Goal: Information Seeking & Learning: Learn about a topic

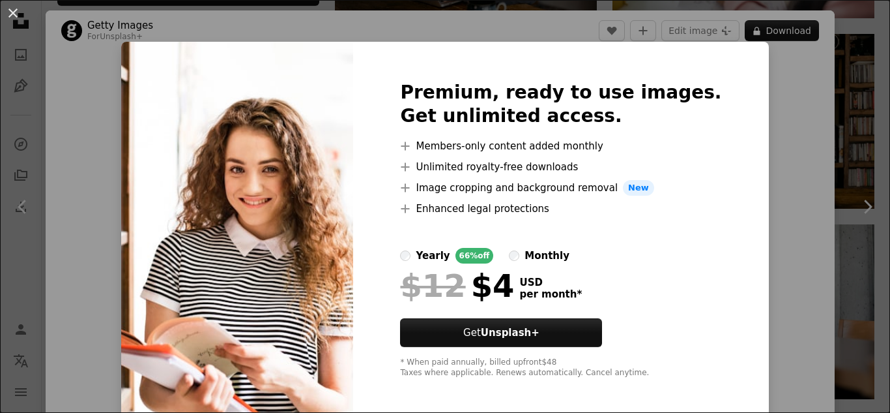
scroll to position [6, 0]
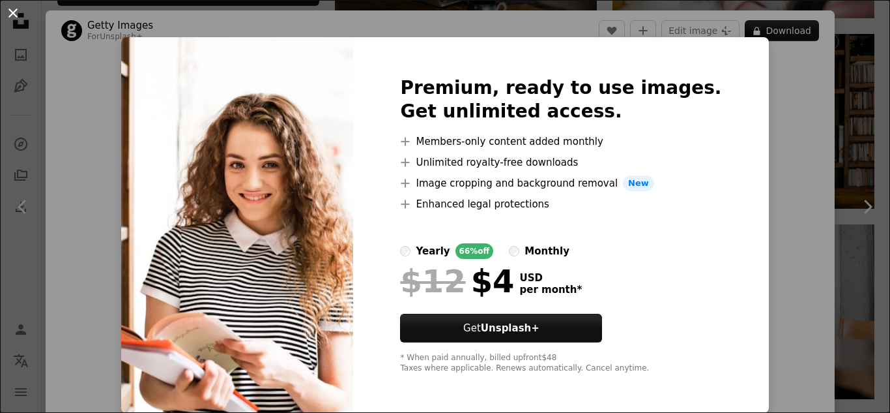
click at [12, 18] on button "An X shape" at bounding box center [13, 13] width 16 height 16
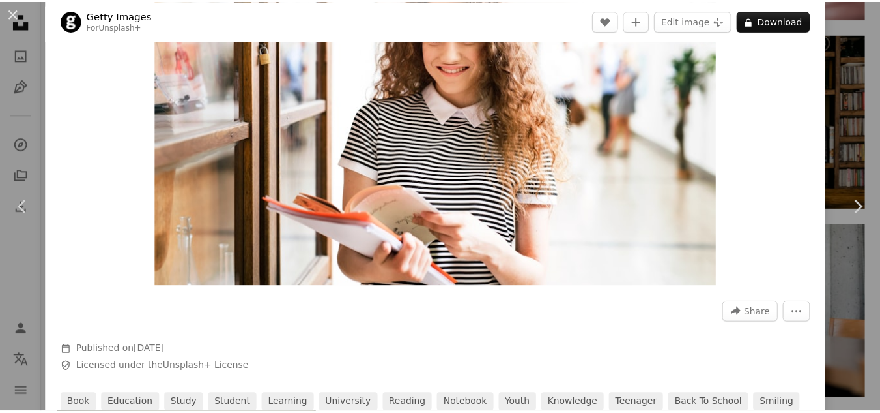
scroll to position [150, 0]
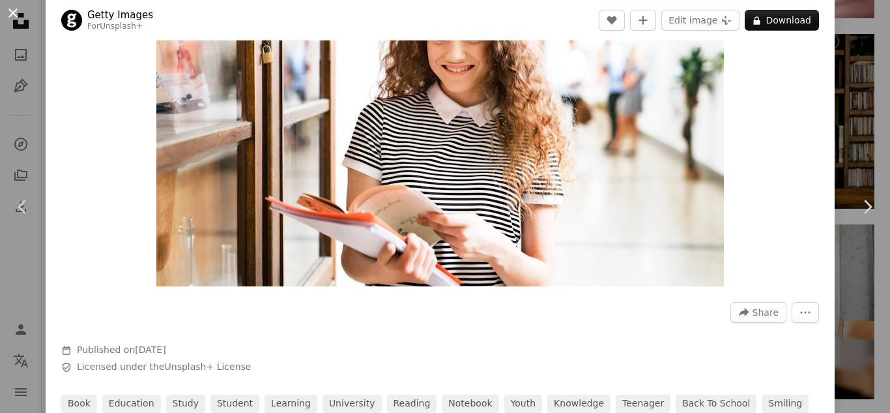
click at [15, 13] on button "An X shape" at bounding box center [13, 13] width 16 height 16
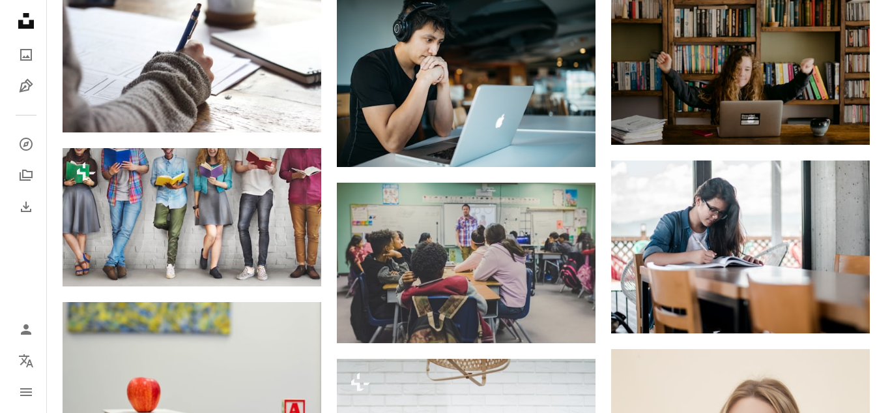
scroll to position [747, 0]
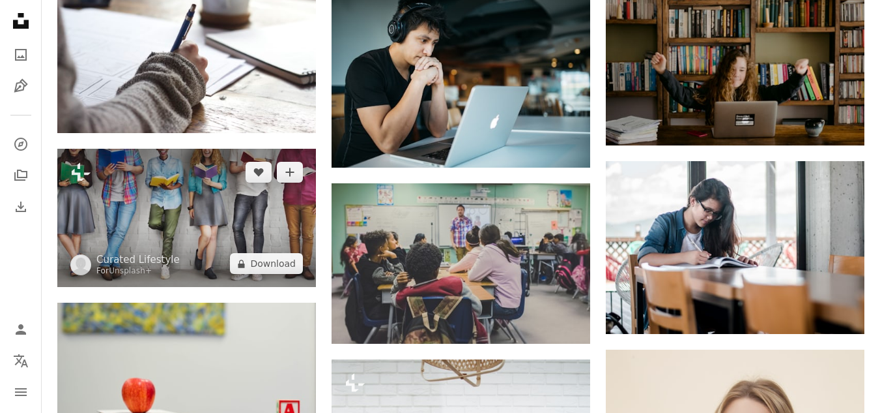
click at [190, 226] on img at bounding box center [186, 218] width 259 height 139
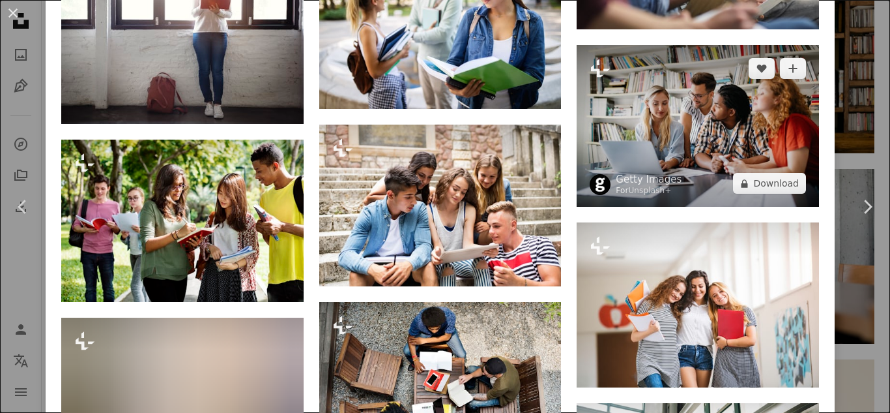
scroll to position [3024, 0]
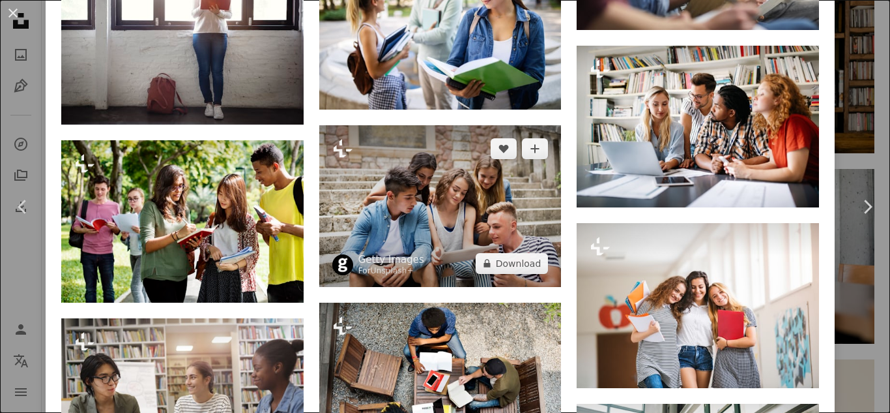
click at [435, 175] on img at bounding box center [440, 206] width 242 height 162
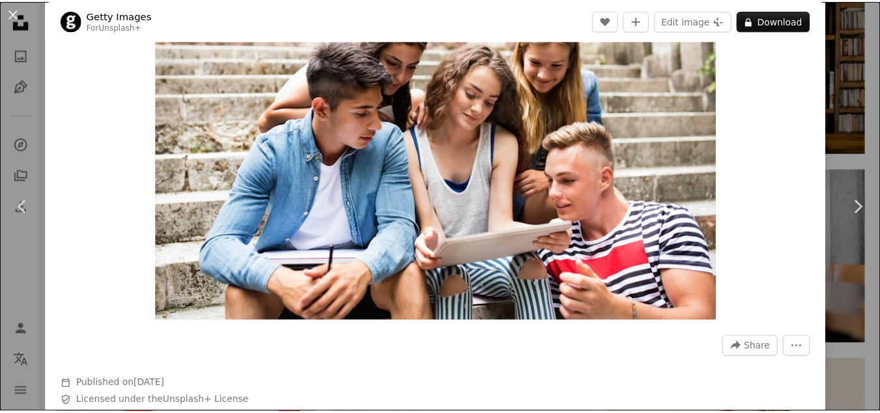
scroll to position [117, 0]
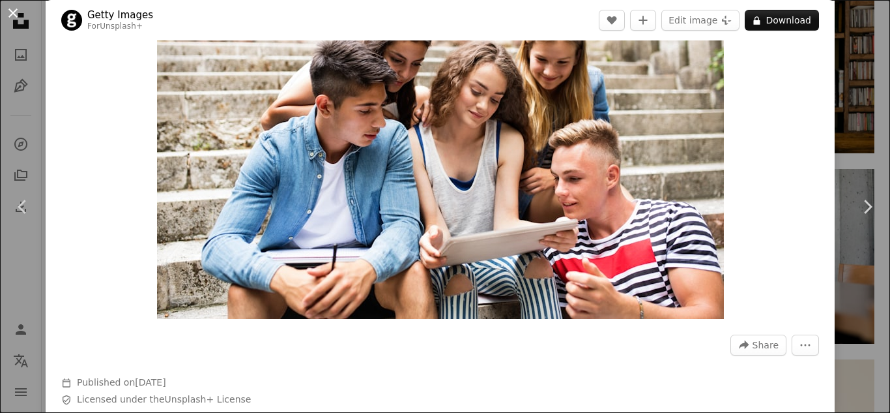
click at [11, 16] on button "An X shape" at bounding box center [13, 13] width 16 height 16
